Goal: Task Accomplishment & Management: Use online tool/utility

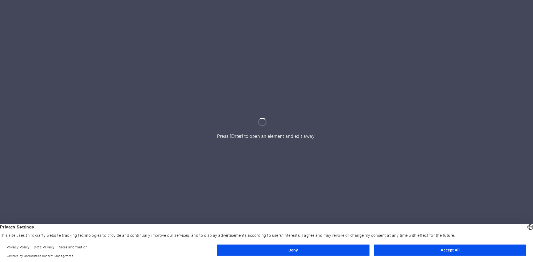
click at [509, 251] on button "Accept All" at bounding box center [450, 250] width 152 height 11
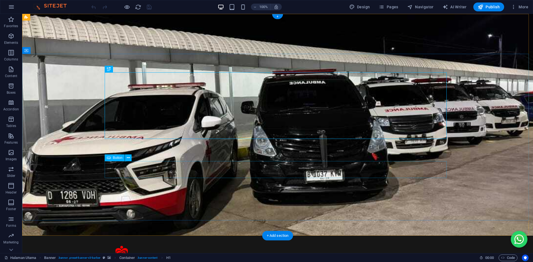
click at [126, 158] on button at bounding box center [128, 157] width 7 height 7
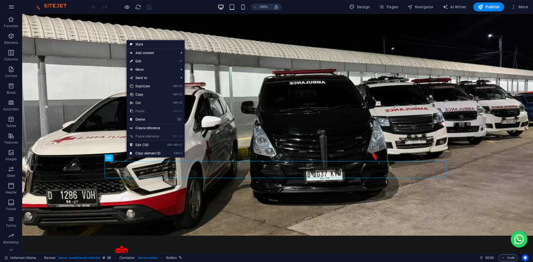
click at [153, 145] on link "Ctrl Alt C Edit CSS" at bounding box center [144, 145] width 37 height 8
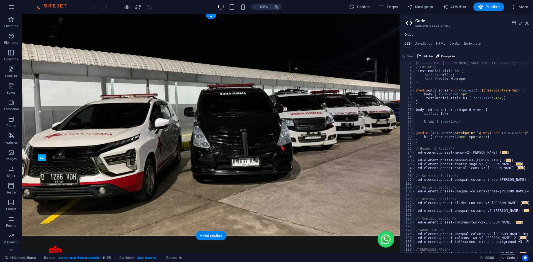
click at [134, 230] on figure at bounding box center [210, 125] width 377 height 222
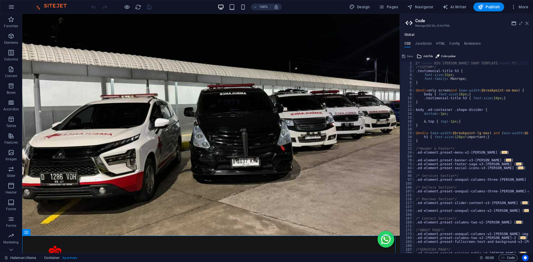
click at [526, 24] on icon at bounding box center [526, 23] width 3 height 4
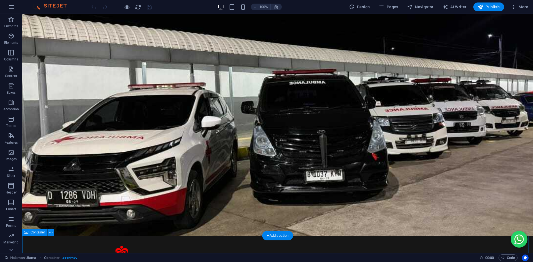
click at [514, 232] on figure at bounding box center [277, 125] width 510 height 222
